Goal: Task Accomplishment & Management: Manage account settings

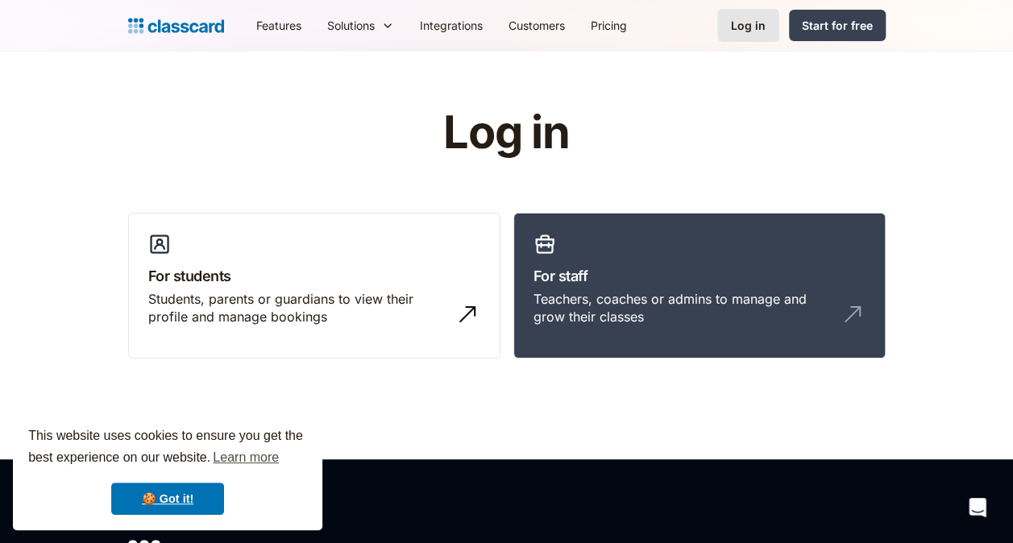
click at [764, 35] on link "Log in" at bounding box center [748, 25] width 62 height 33
click at [757, 24] on div "Log in" at bounding box center [748, 25] width 35 height 17
